Goal: Task Accomplishment & Management: Manage account settings

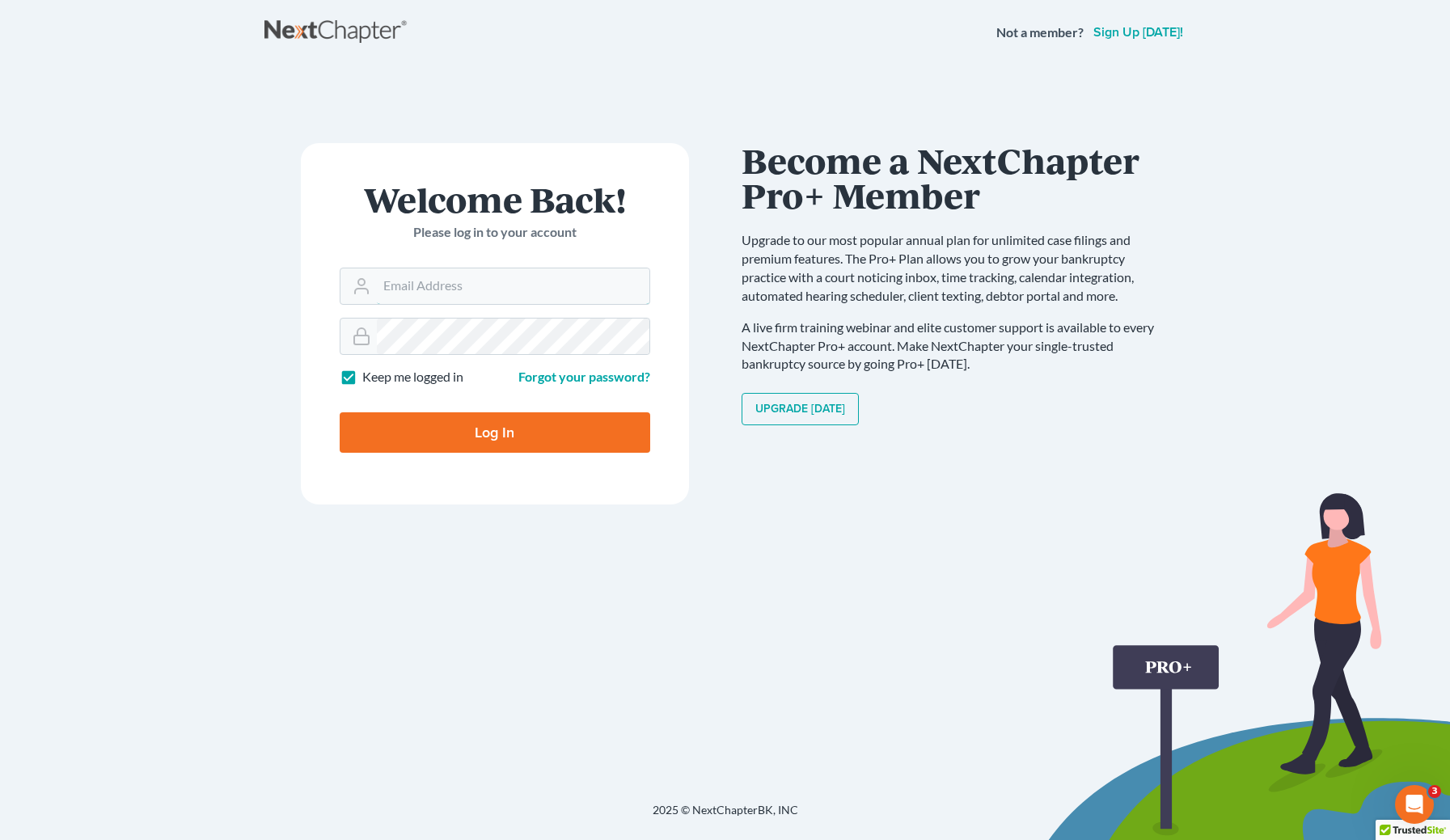
type input "[EMAIL_ADDRESS][DOMAIN_NAME]"
click at [445, 420] on input "Log In" at bounding box center [495, 432] width 311 height 40
type input "Thinking..."
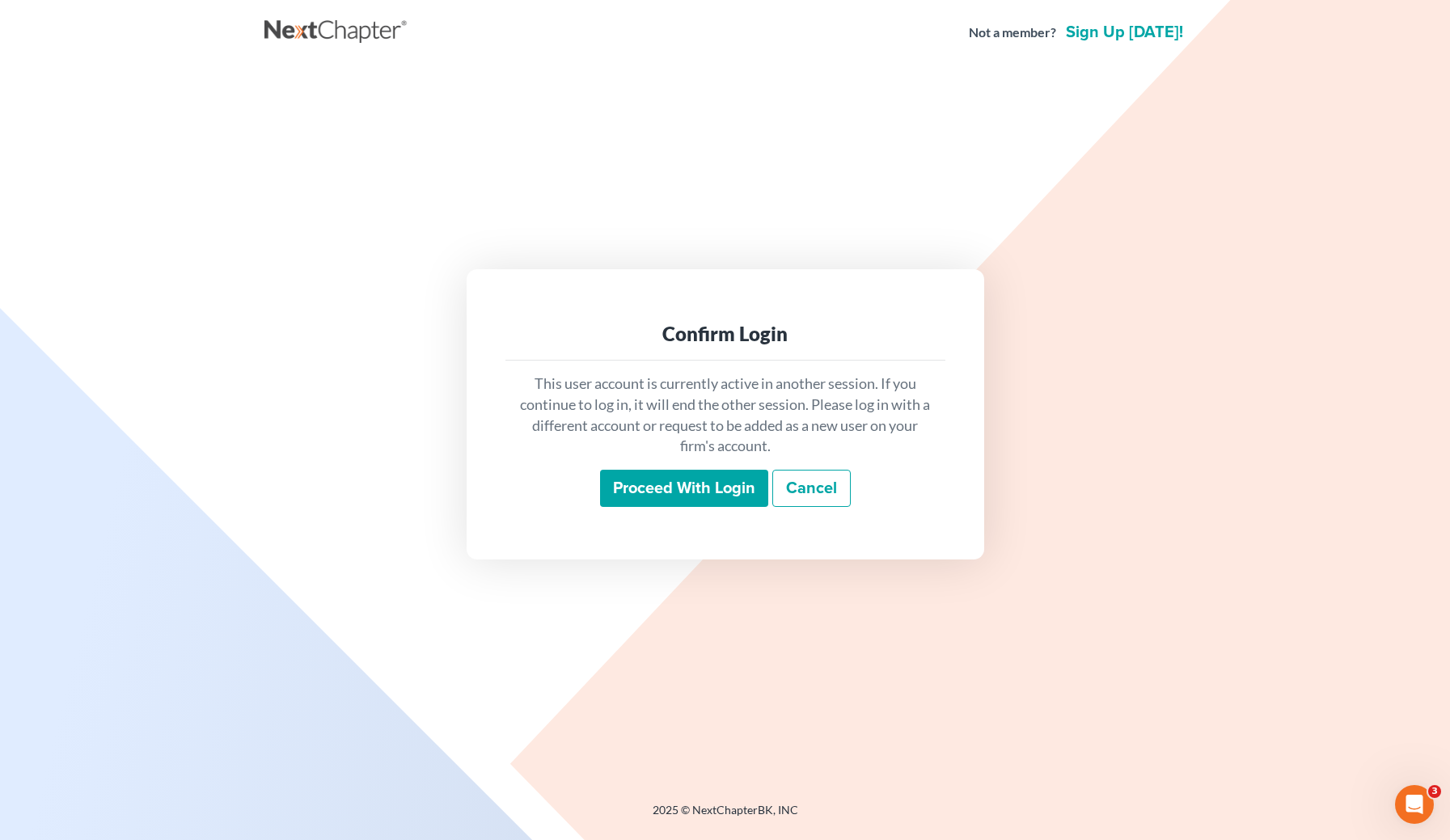
click at [744, 486] on input "Proceed with login" at bounding box center [684, 488] width 168 height 37
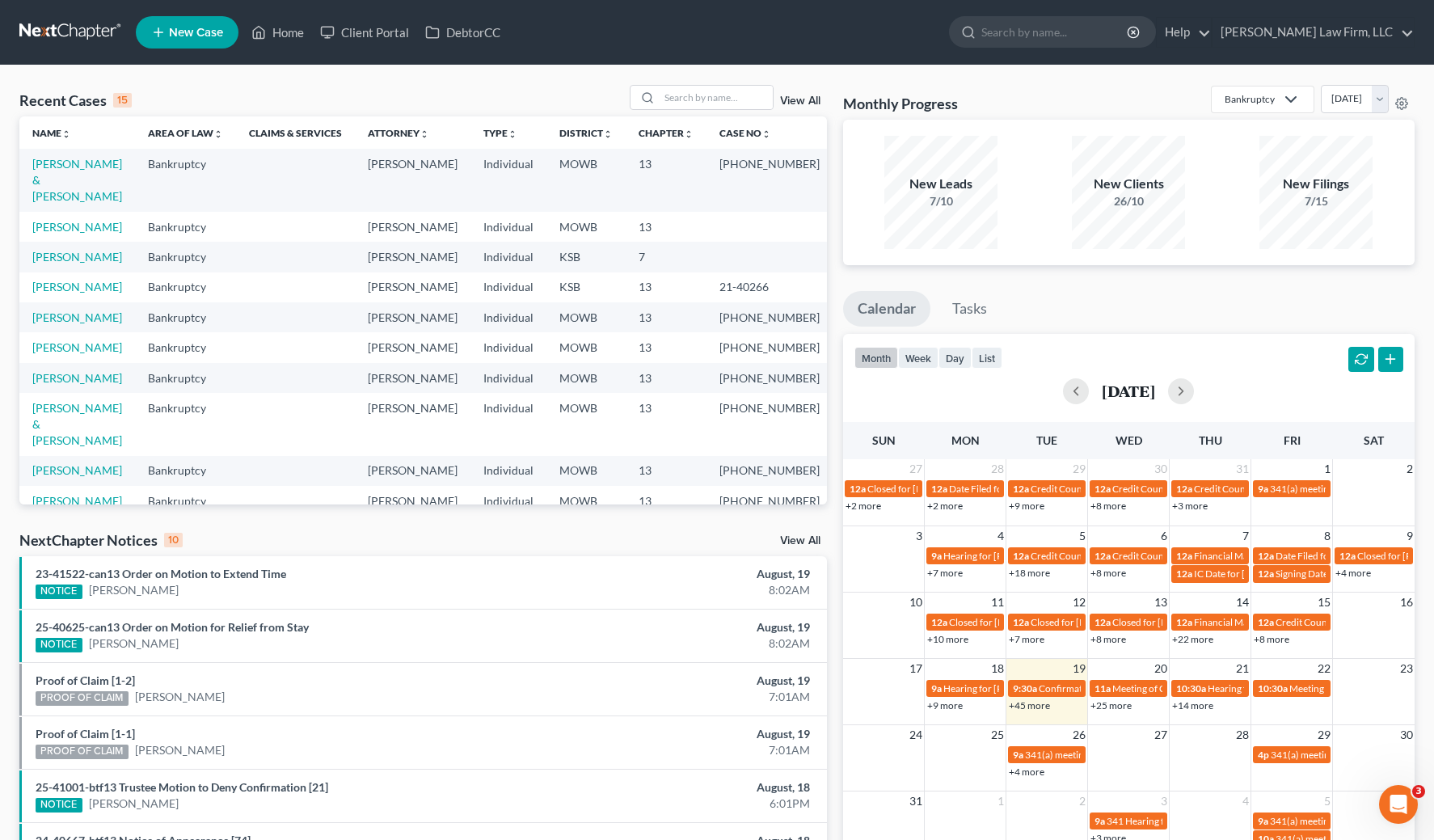
click at [300, 549] on div "NextChapter Notices 10 View All" at bounding box center [423, 542] width 807 height 26
click at [635, 519] on div "Recent Cases 15 View All Name unfold_more expand_more expand_less Area of Law u…" at bounding box center [423, 600] width 824 height 1030
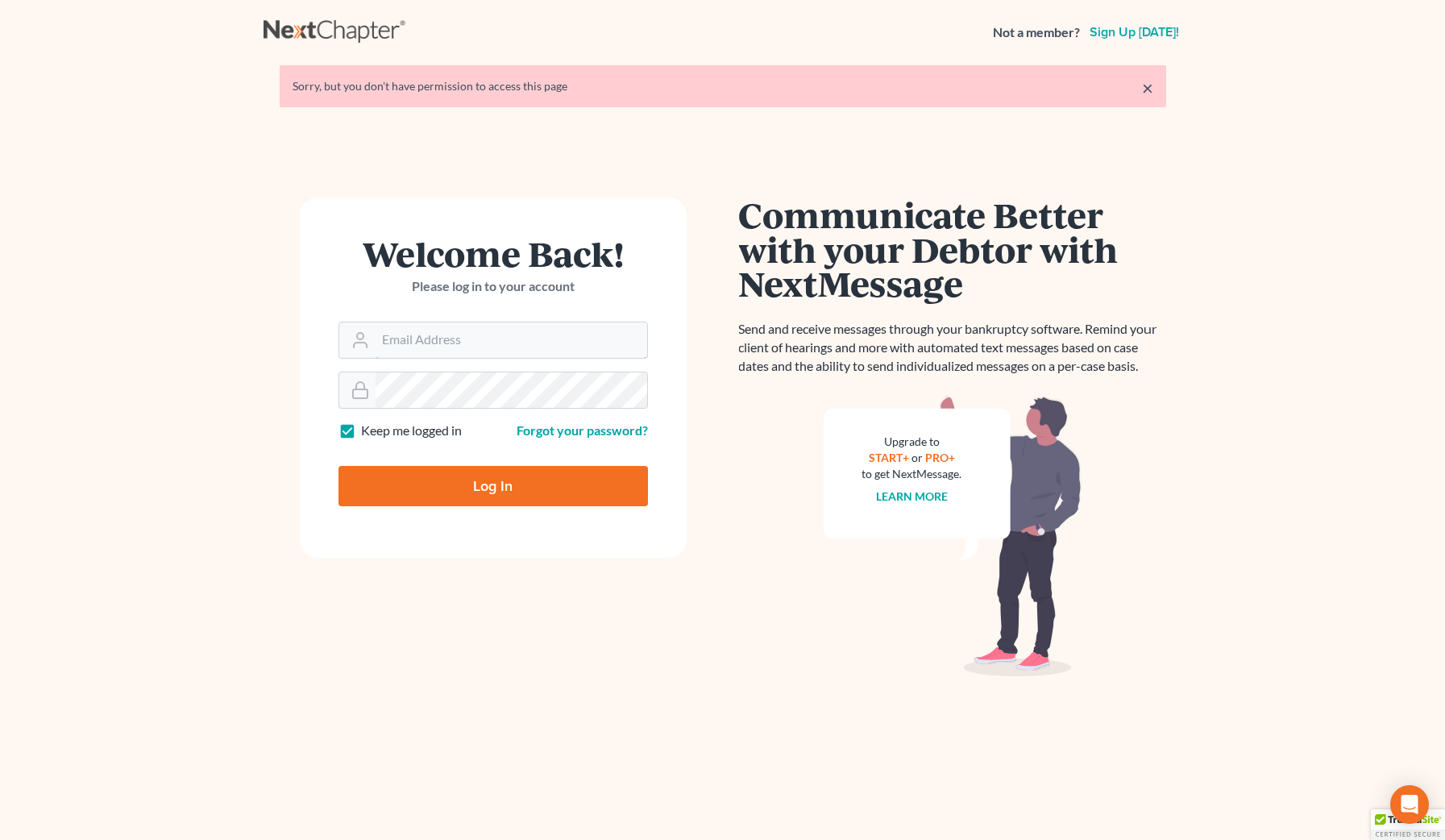
type input "[EMAIL_ADDRESS][DOMAIN_NAME]"
click at [556, 494] on input "Log In" at bounding box center [493, 485] width 310 height 40
type input "Thinking..."
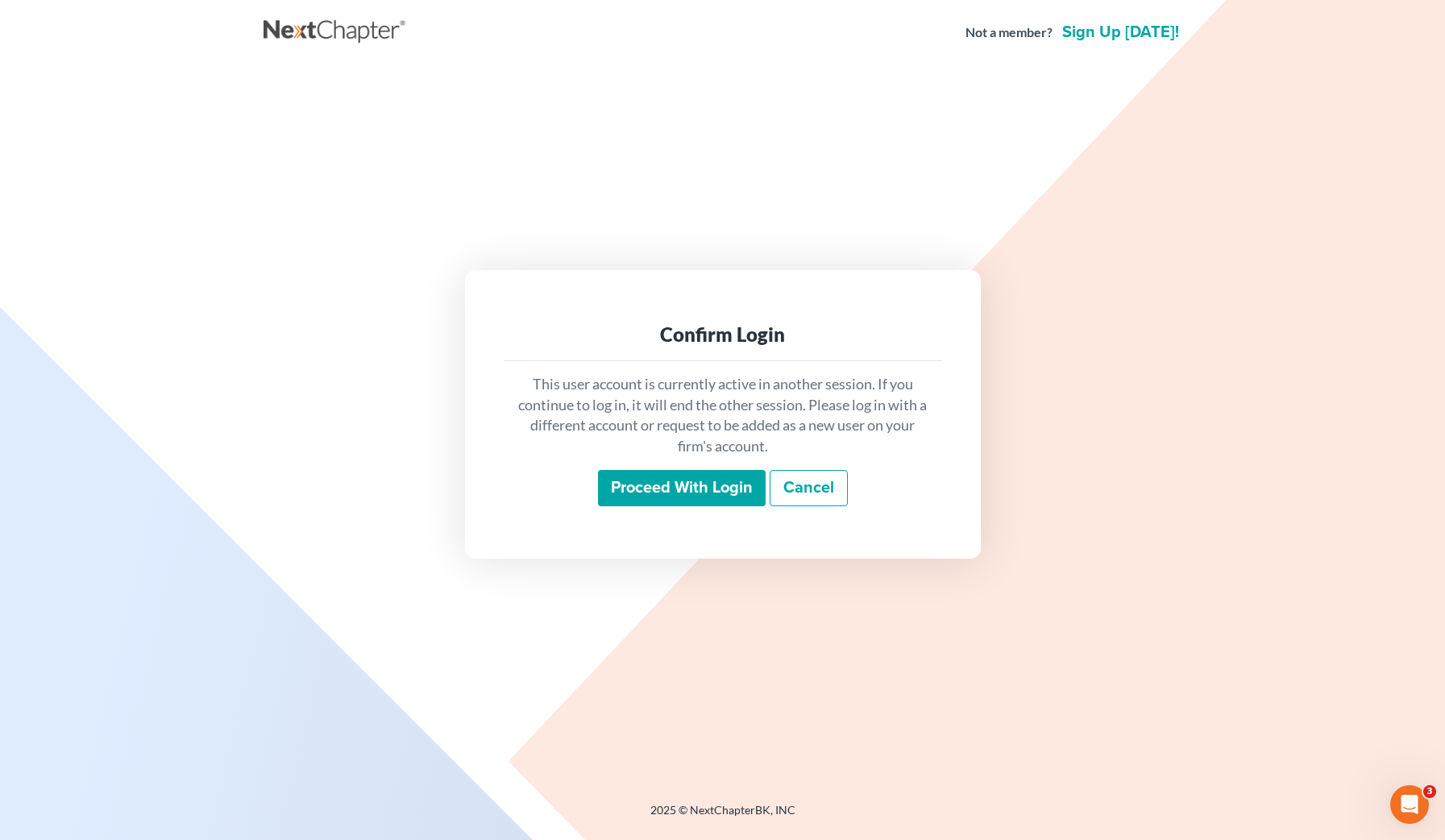
click at [663, 501] on input "Proceed with login" at bounding box center [682, 488] width 168 height 37
